Goal: Communication & Community: Answer question/provide support

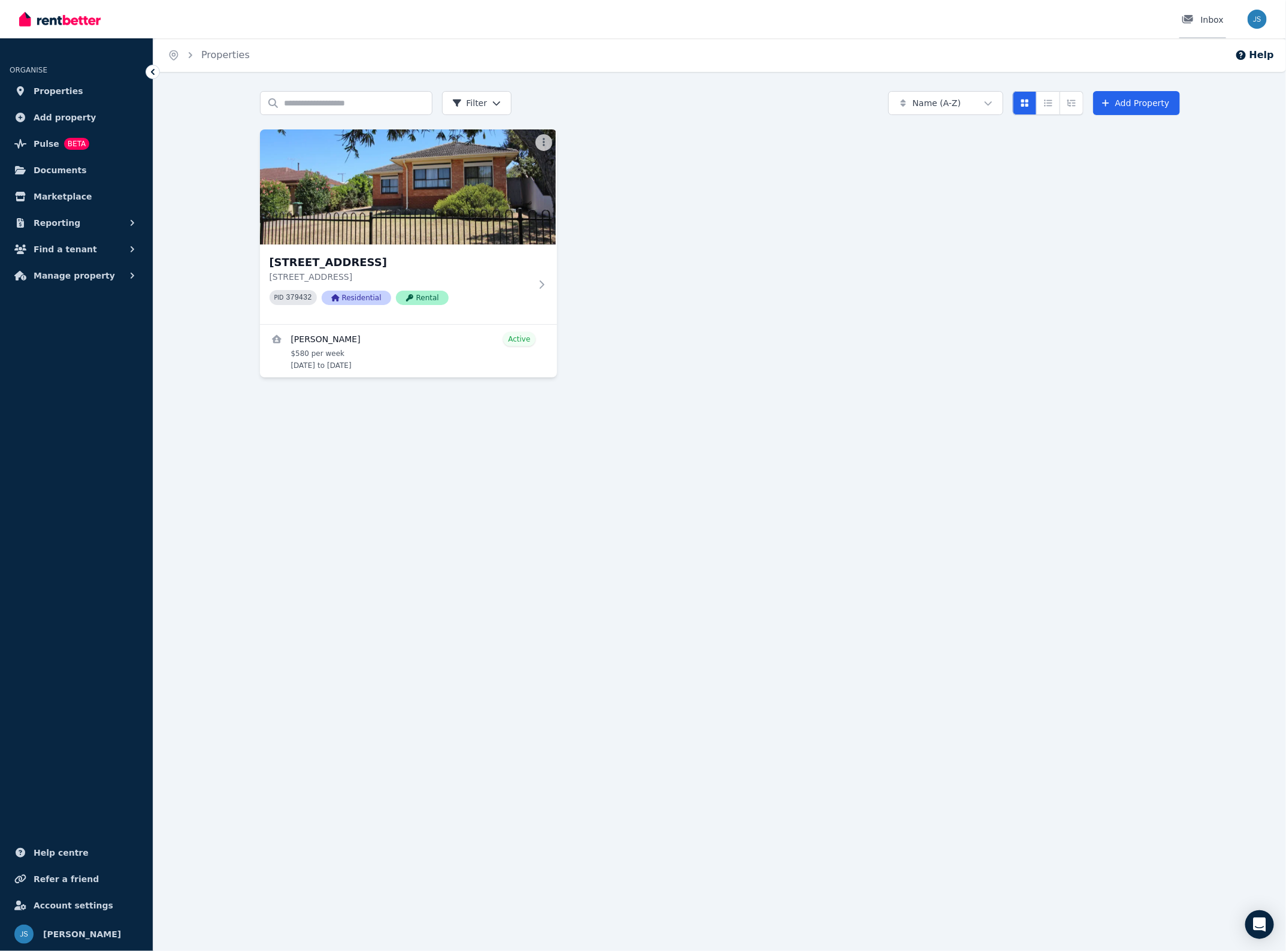
click at [1217, 19] on div "Inbox" at bounding box center [1203, 20] width 42 height 12
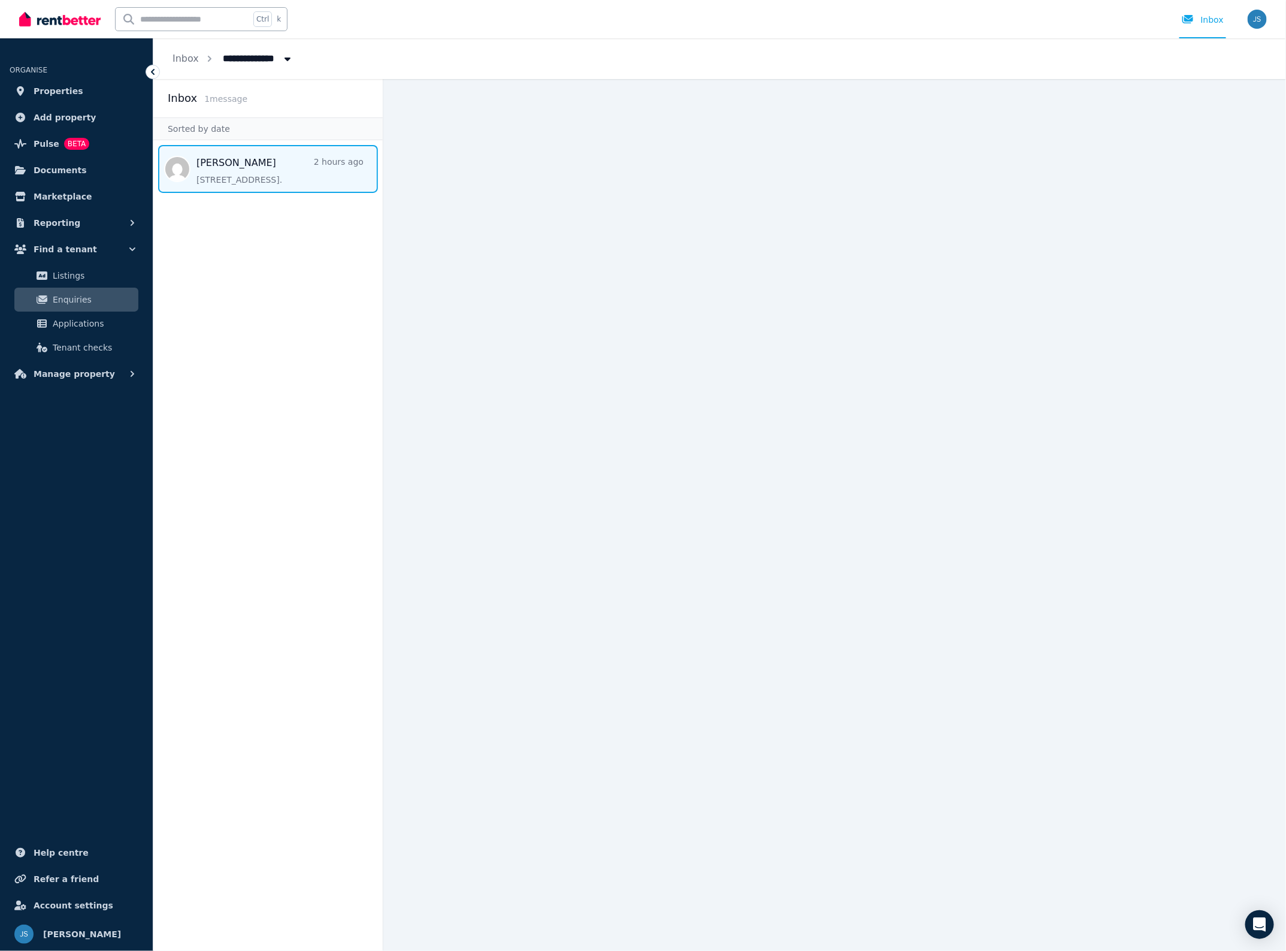
click at [247, 165] on span "Message list" at bounding box center [267, 169] width 229 height 48
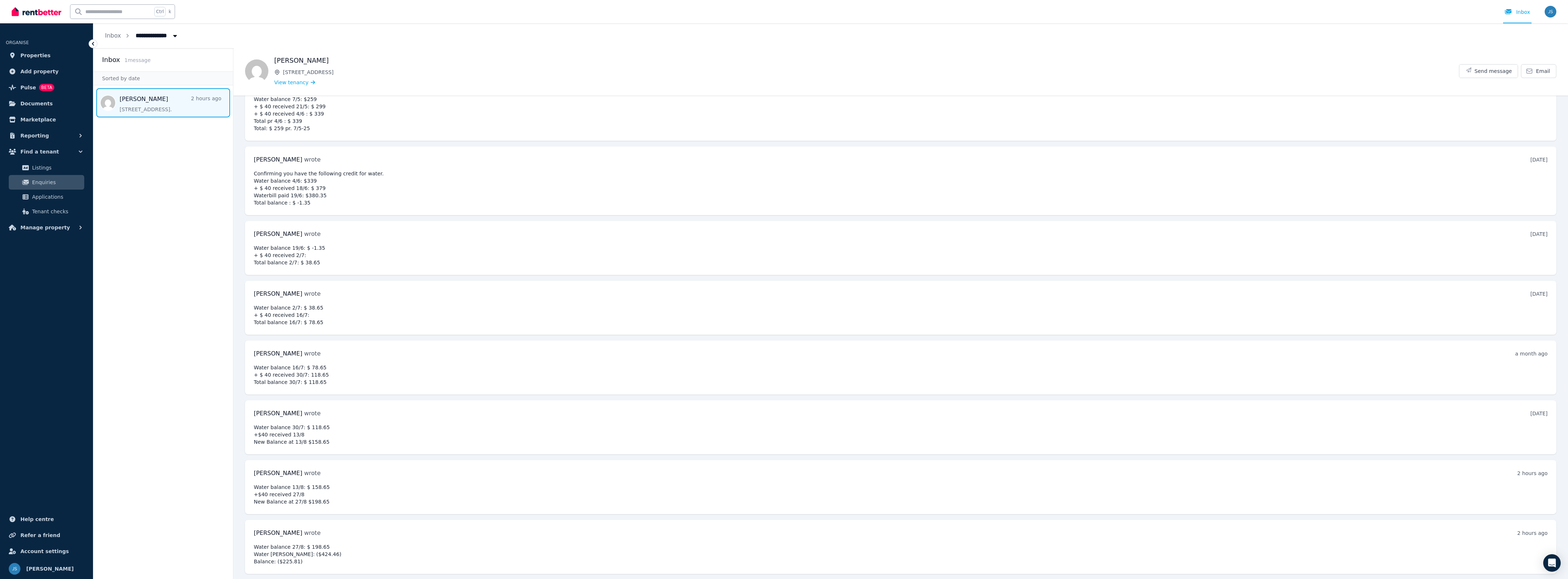
scroll to position [617, 0]
